Goal: Entertainment & Leisure: Browse casually

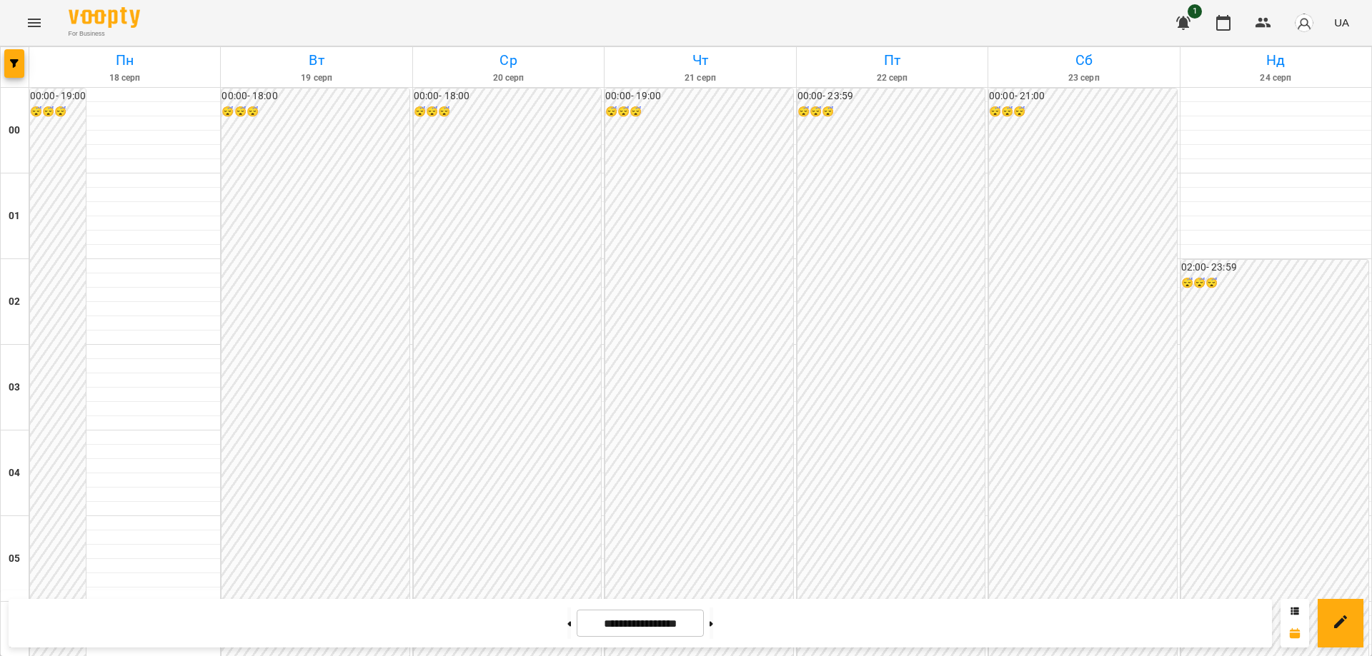
scroll to position [1500, 0]
click at [30, 17] on icon "Menu" at bounding box center [34, 22] width 17 height 17
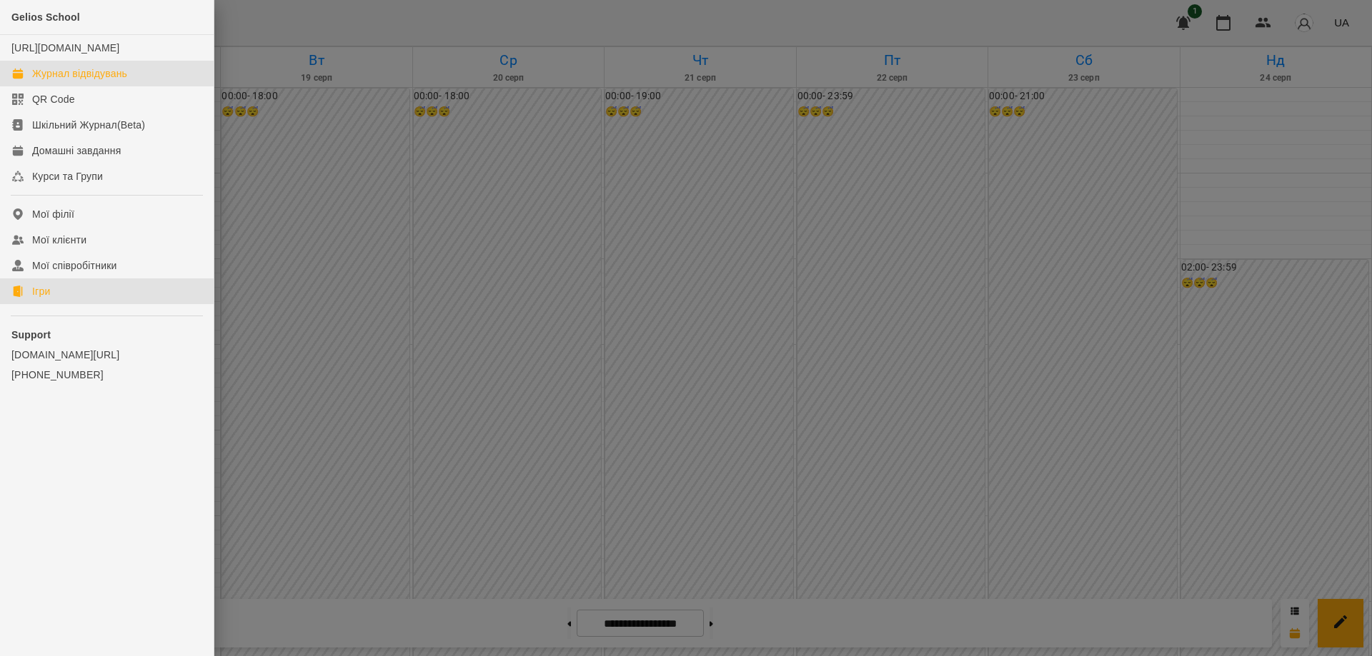
click at [44, 299] on div "Ігри" at bounding box center [41, 291] width 18 height 14
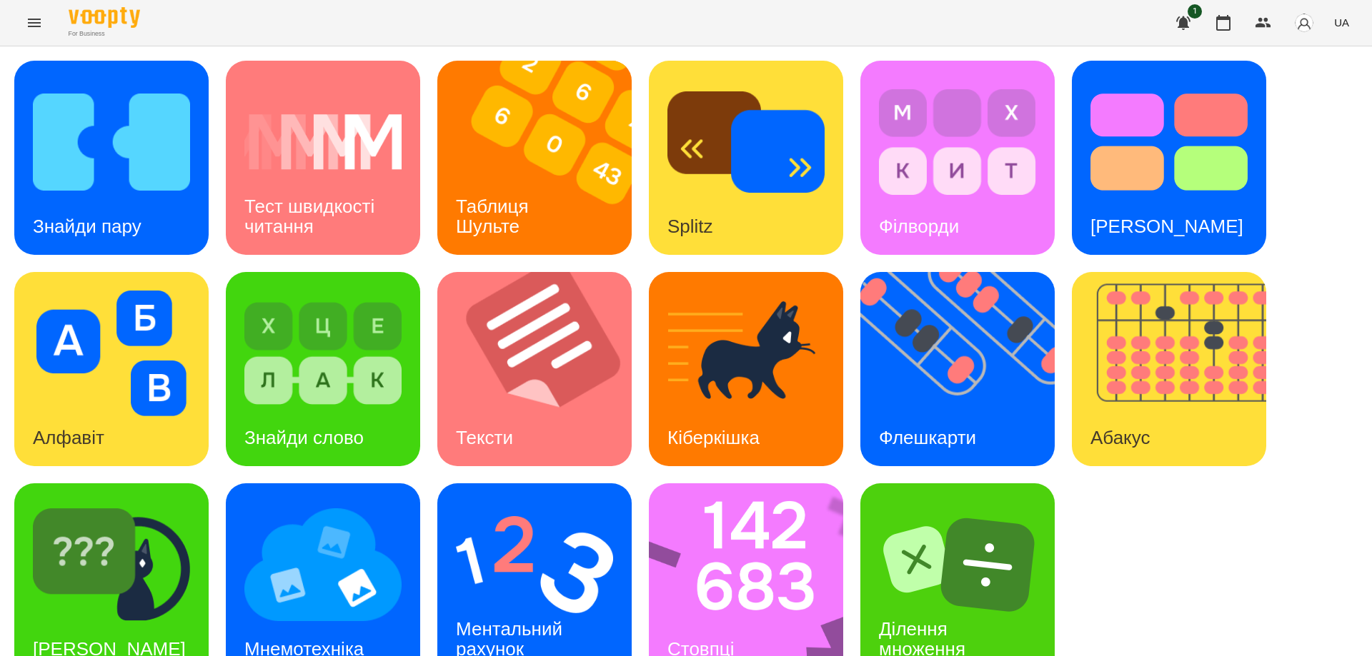
scroll to position [36, 0]
click at [74, 621] on div "Знайди Кіберкішку" at bounding box center [109, 649] width 190 height 56
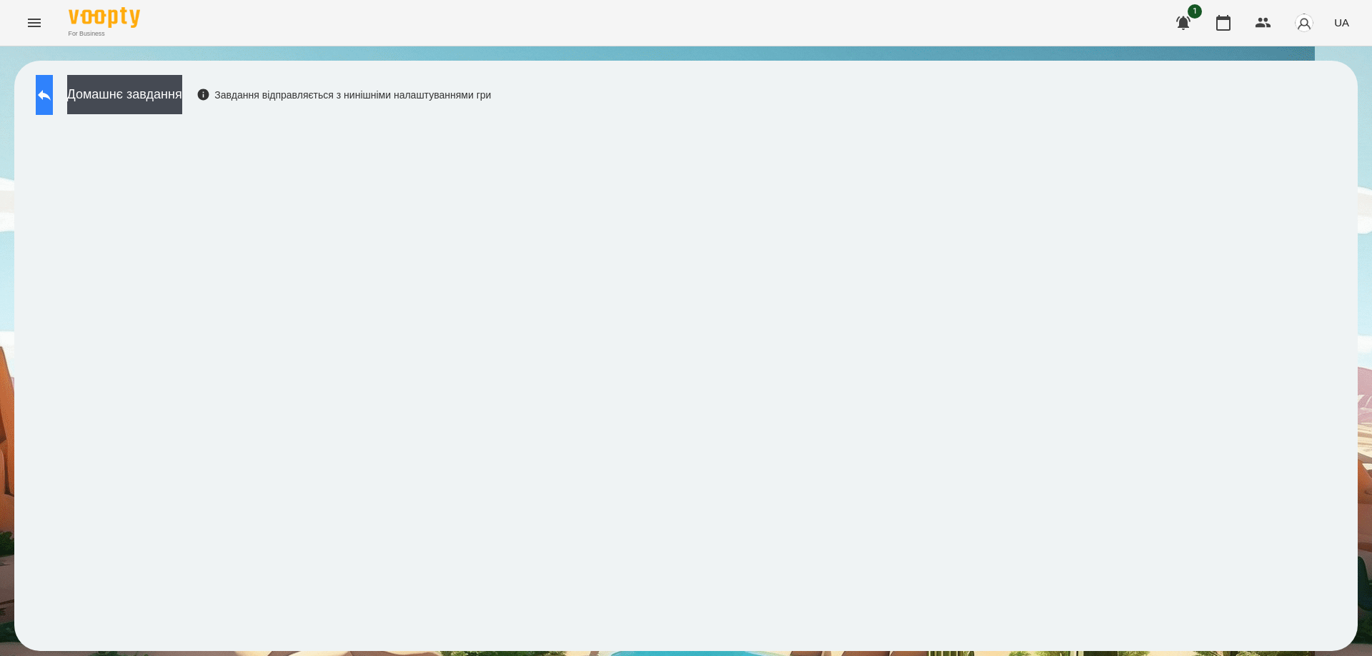
click at [51, 95] on icon at bounding box center [44, 95] width 13 height 11
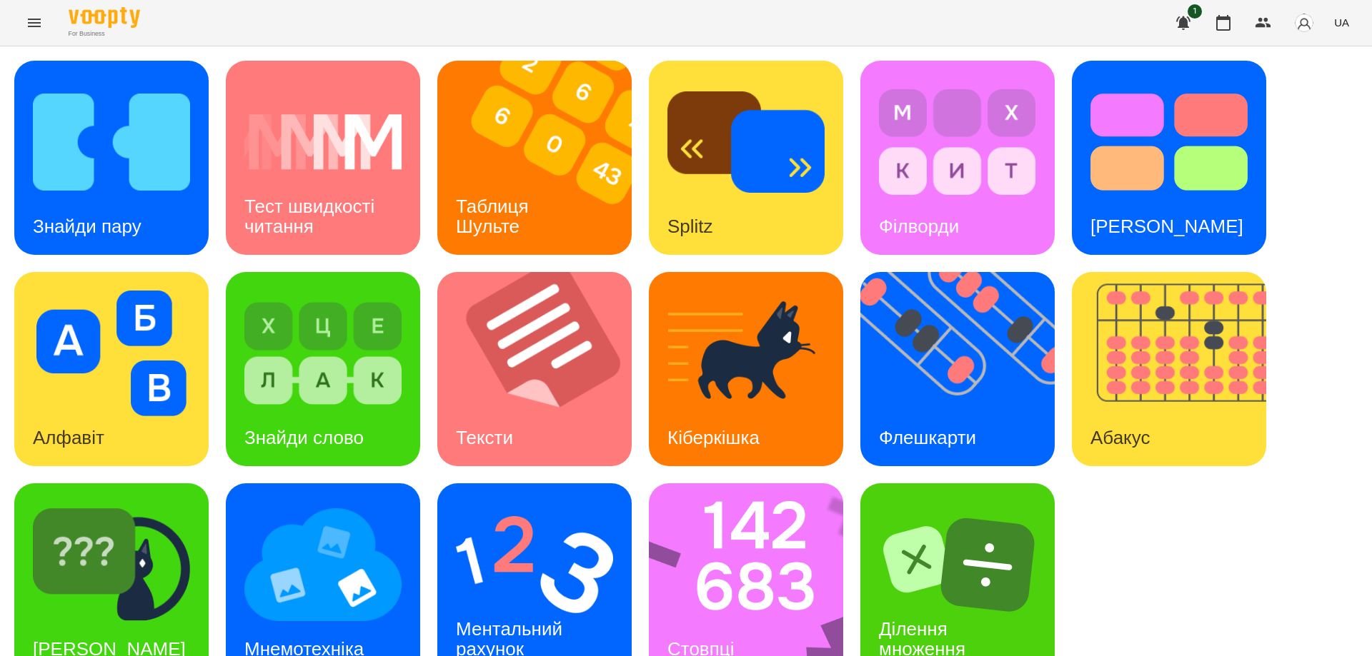
scroll to position [36, 0]
click at [269, 196] on h3 "Тест швидкості читання" at bounding box center [311, 216] width 135 height 41
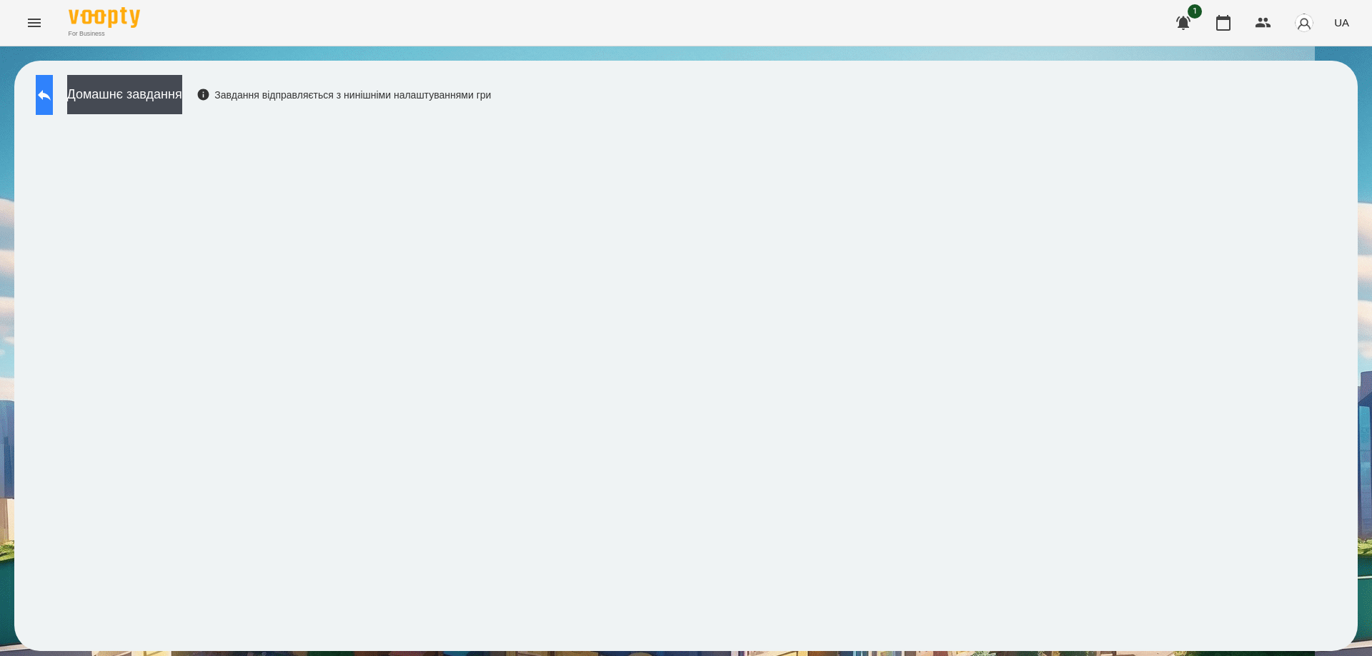
click at [53, 106] on button at bounding box center [44, 95] width 17 height 40
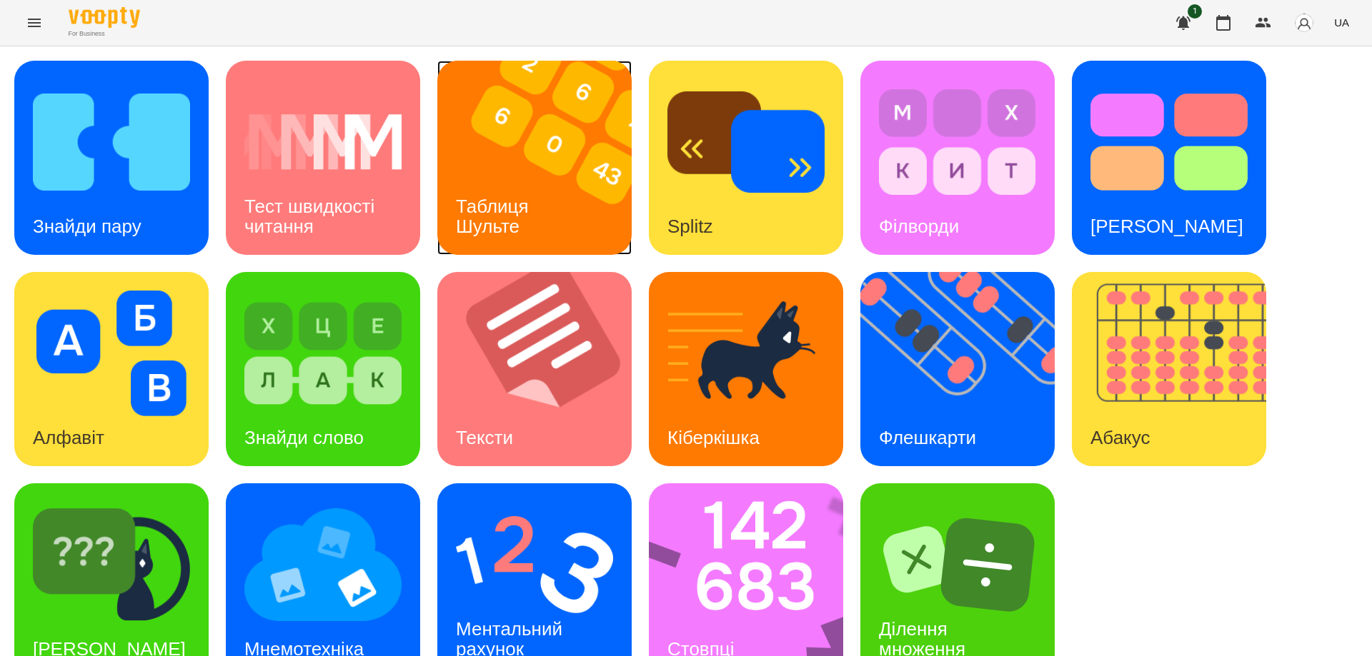
click at [537, 192] on div "Таблиця Шульте" at bounding box center [494, 217] width 115 height 76
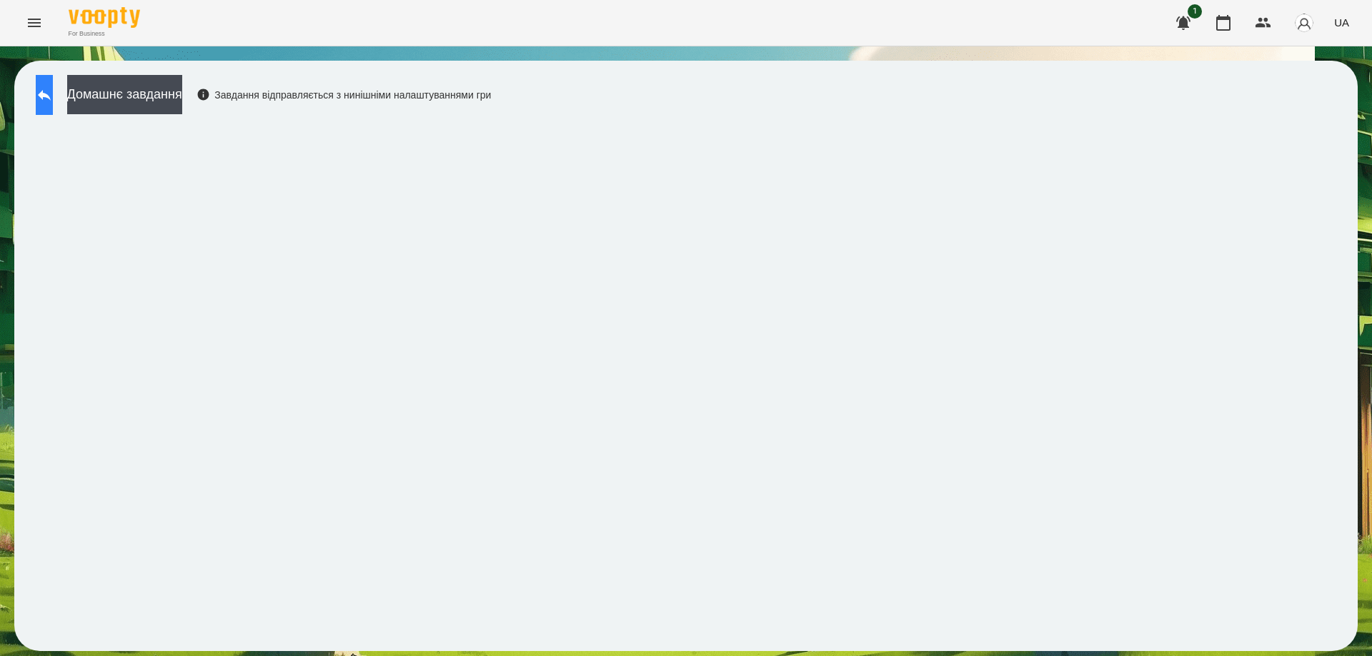
click at [50, 90] on icon at bounding box center [44, 94] width 17 height 17
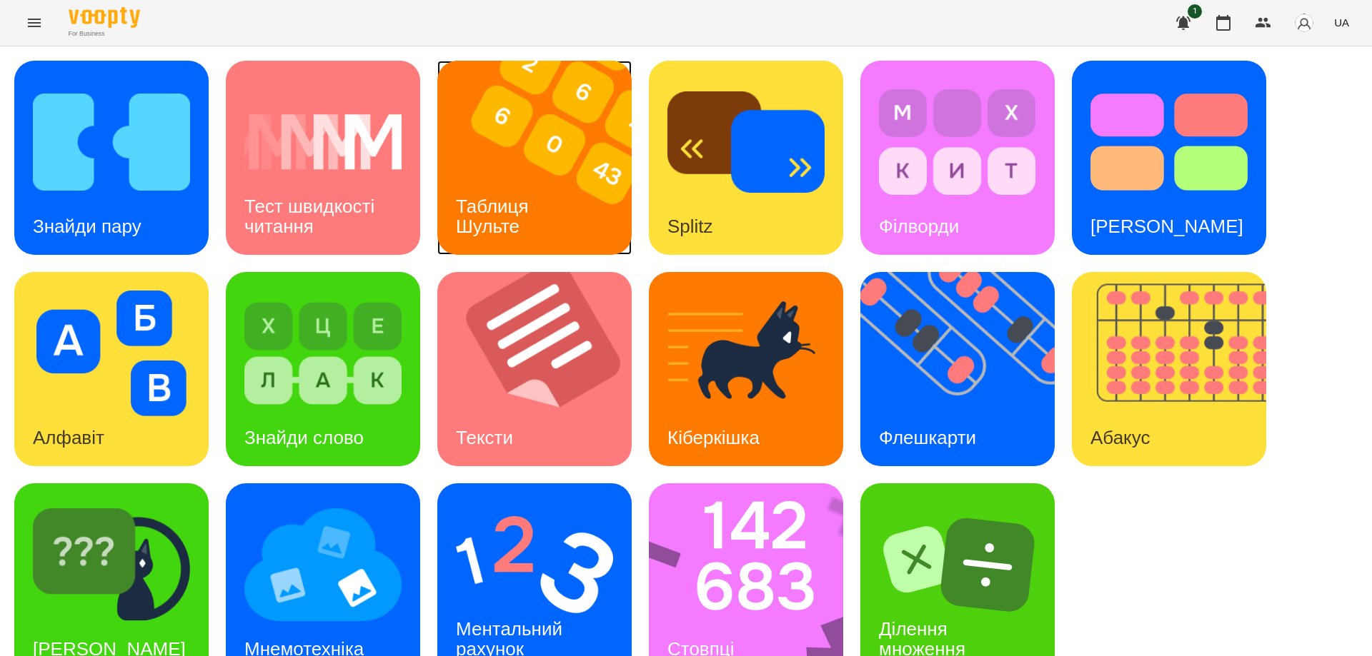
click at [526, 187] on div "Таблиця Шульте" at bounding box center [494, 217] width 115 height 76
